Goal: Task Accomplishment & Management: Manage account settings

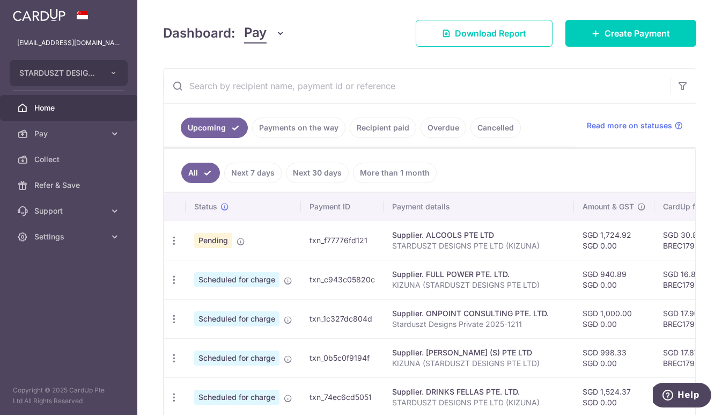
click at [281, 122] on link "Payments on the way" at bounding box center [298, 127] width 93 height 20
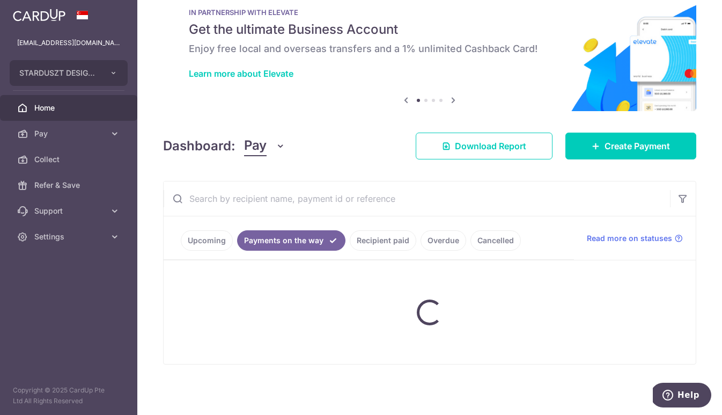
scroll to position [36, 0]
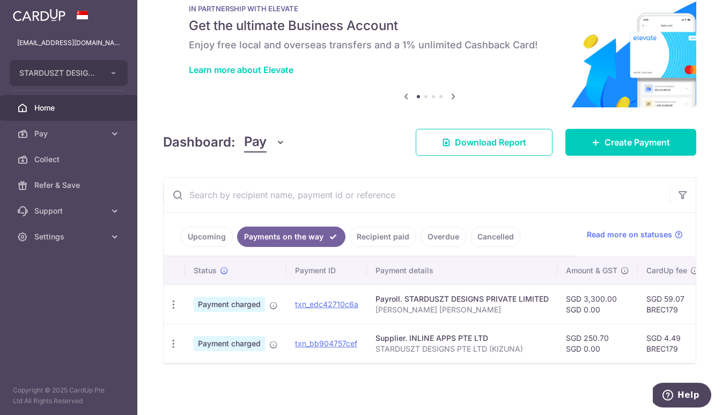
click at [392, 229] on link "Recipient paid" at bounding box center [383, 236] width 67 height 20
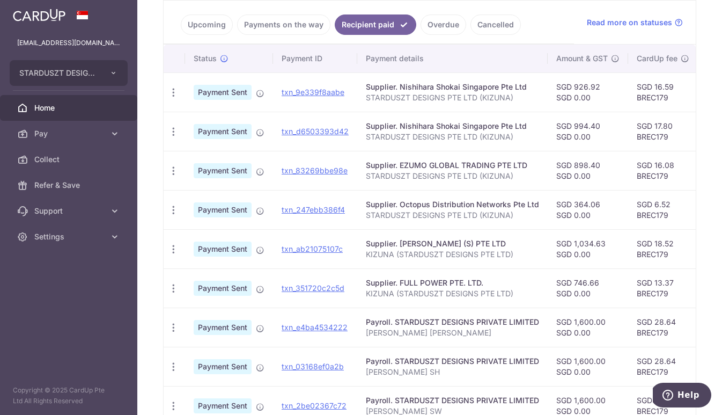
scroll to position [219, 0]
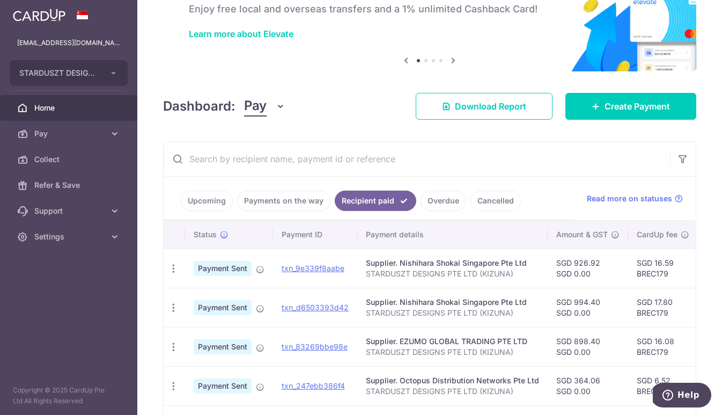
click at [298, 202] on link "Payments on the way" at bounding box center [283, 200] width 93 height 20
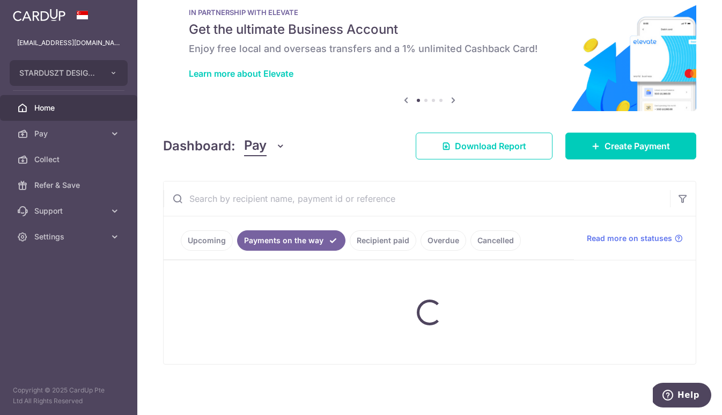
scroll to position [36, 0]
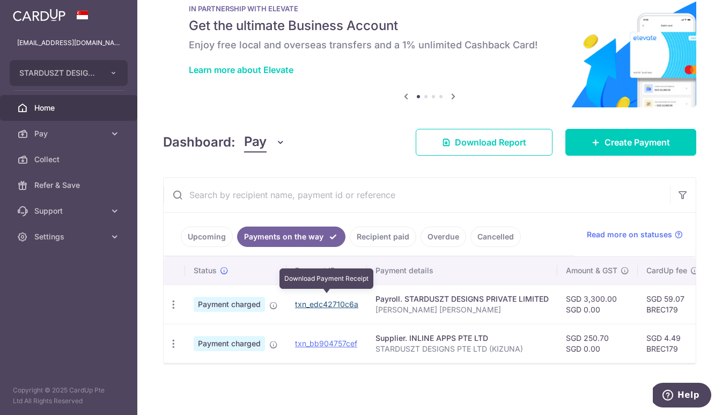
click at [344, 300] on link "txn_edc42710c6a" at bounding box center [326, 303] width 63 height 9
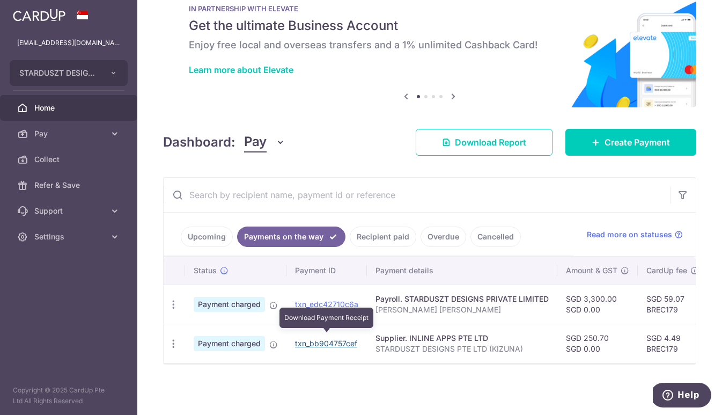
click at [322, 338] on link "txn_bb904757cef" at bounding box center [326, 342] width 62 height 9
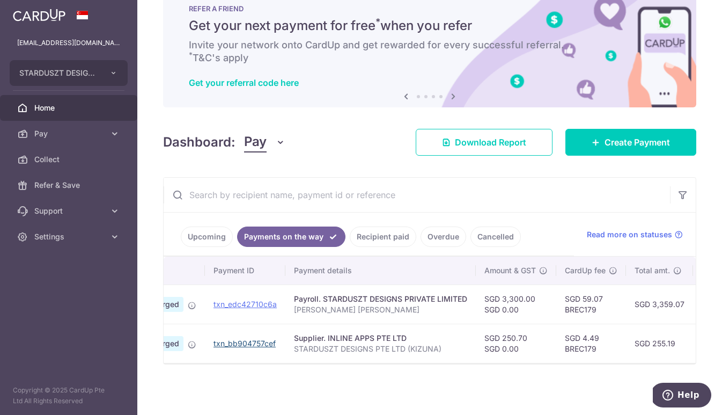
scroll to position [0, 0]
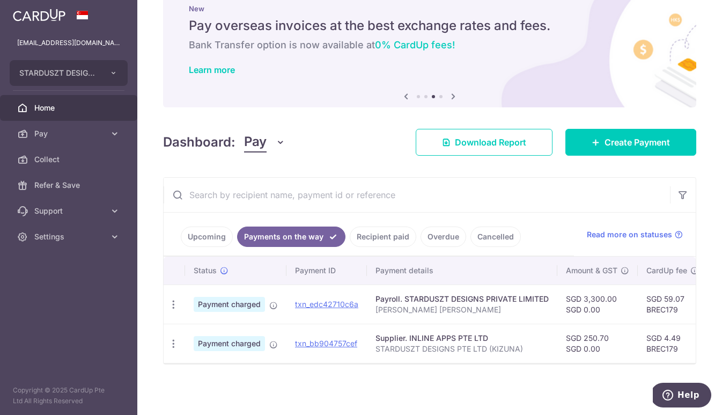
click at [213, 233] on link "Upcoming" at bounding box center [207, 236] width 52 height 20
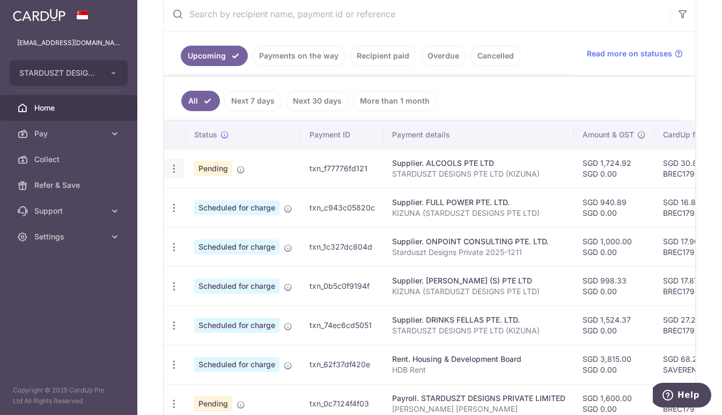
click at [173, 170] on icon "button" at bounding box center [173, 168] width 11 height 11
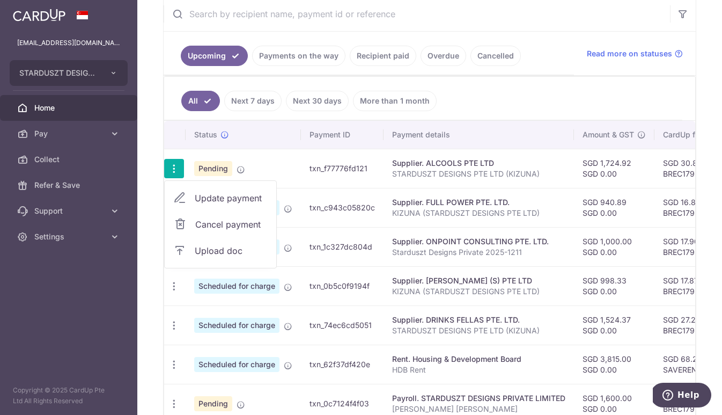
click at [209, 251] on span "Upload doc" at bounding box center [231, 250] width 73 height 13
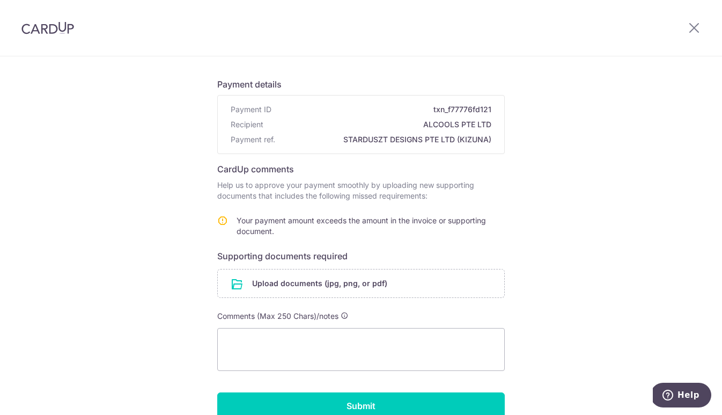
scroll to position [113, 0]
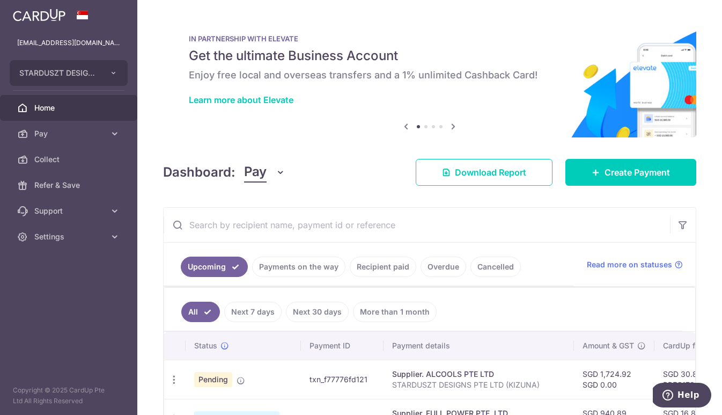
scroll to position [60, 0]
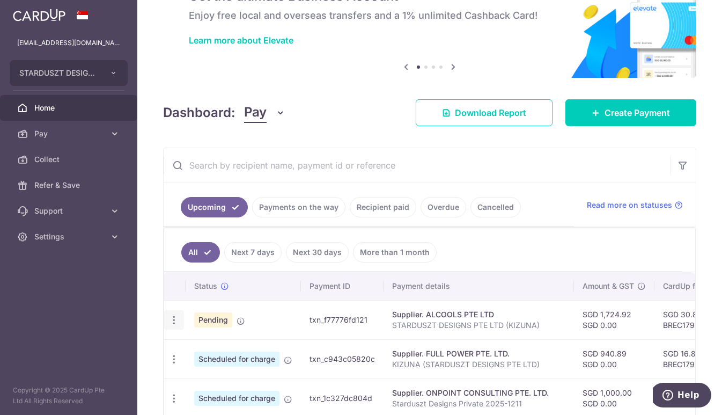
click at [175, 315] on icon "button" at bounding box center [173, 319] width 11 height 11
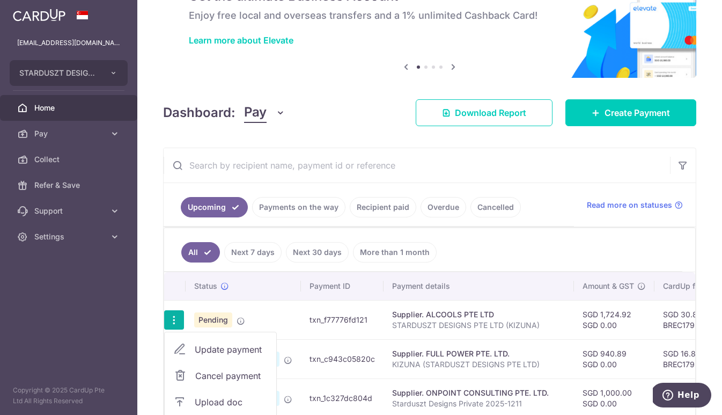
click at [230, 404] on span "Upload doc" at bounding box center [231, 401] width 73 height 13
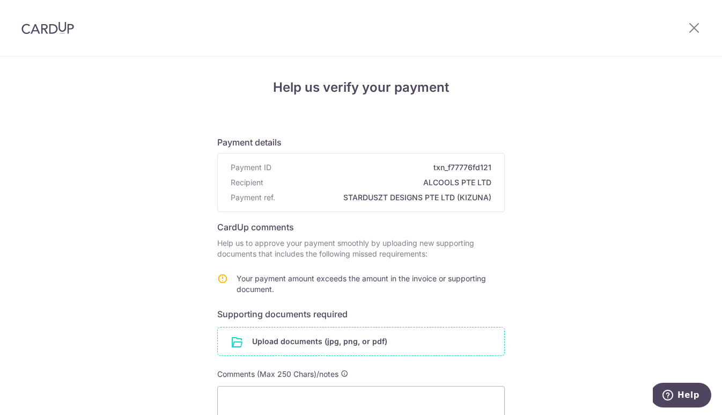
click at [296, 347] on input "file" at bounding box center [361, 341] width 286 height 28
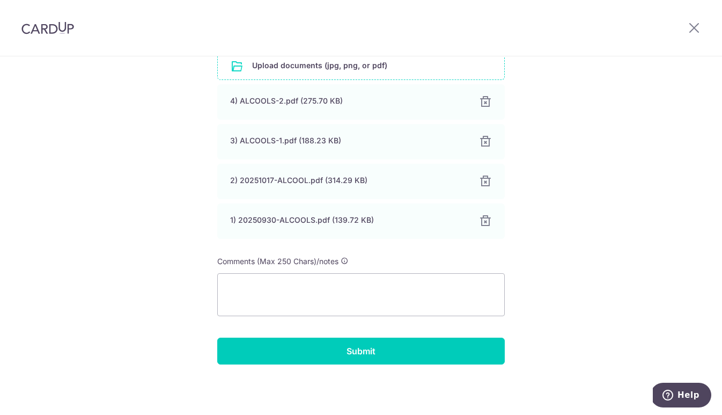
scroll to position [276, 0]
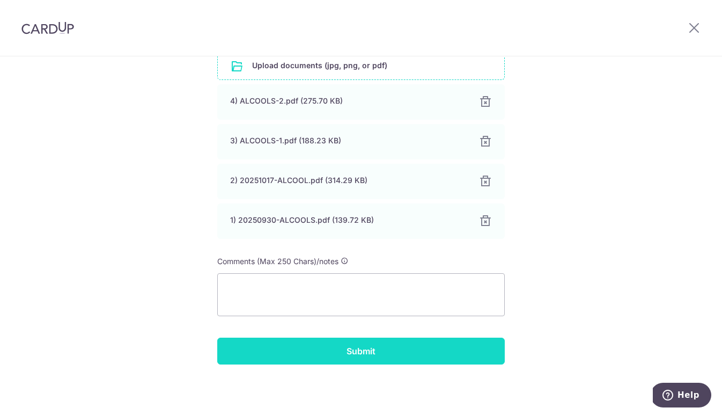
click at [342, 348] on input "Submit" at bounding box center [361, 350] width 288 height 27
